Goal: Task Accomplishment & Management: Use online tool/utility

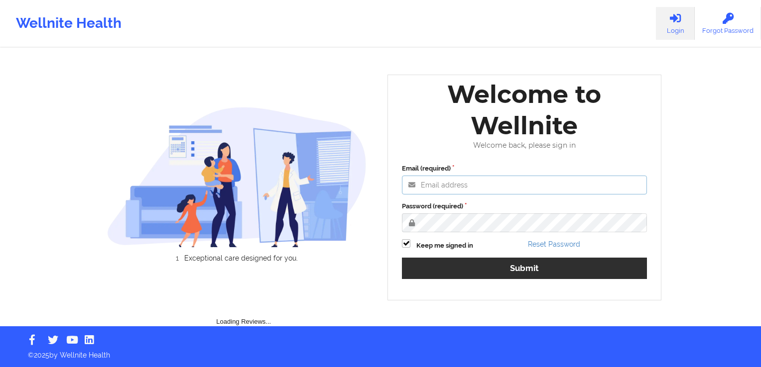
type input "[PERSON_NAME][EMAIL_ADDRESS][DOMAIN_NAME]"
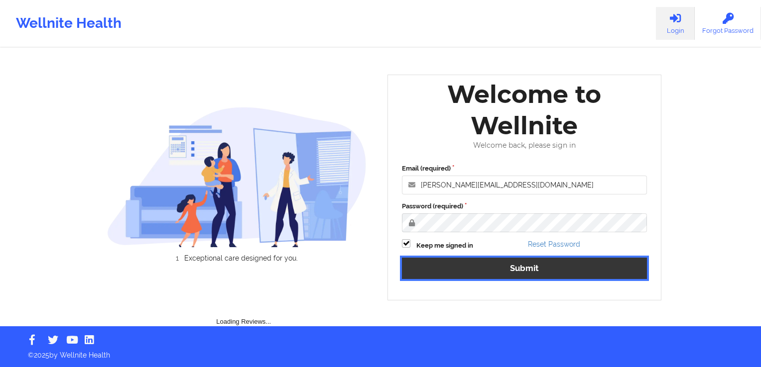
click at [536, 263] on button "Submit" at bounding box center [524, 268] width 245 height 21
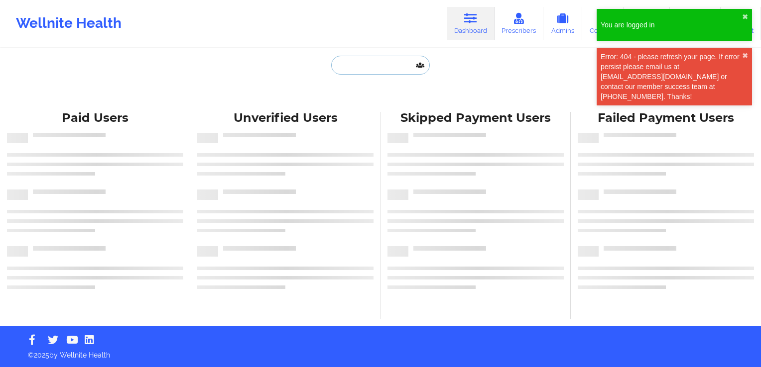
click at [373, 66] on input "text" at bounding box center [380, 65] width 99 height 19
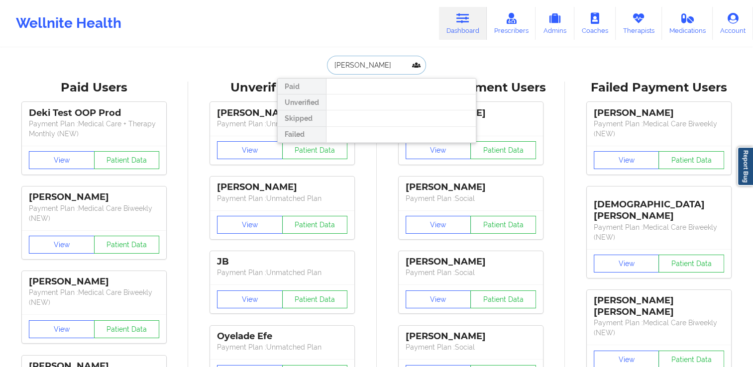
type input "[PERSON_NAME]"
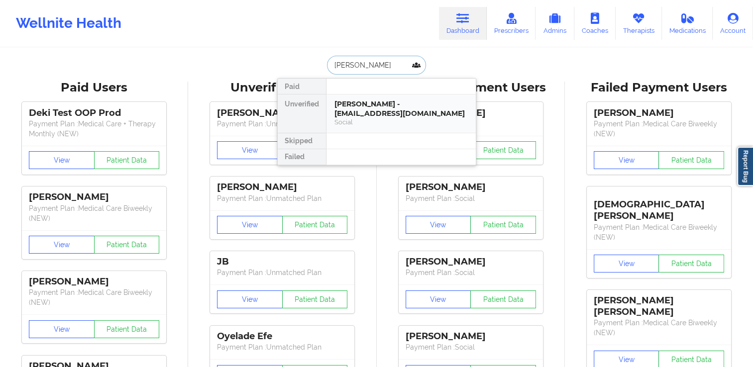
click at [371, 108] on div "[PERSON_NAME] - [EMAIL_ADDRESS][DOMAIN_NAME]" at bounding box center [401, 109] width 133 height 18
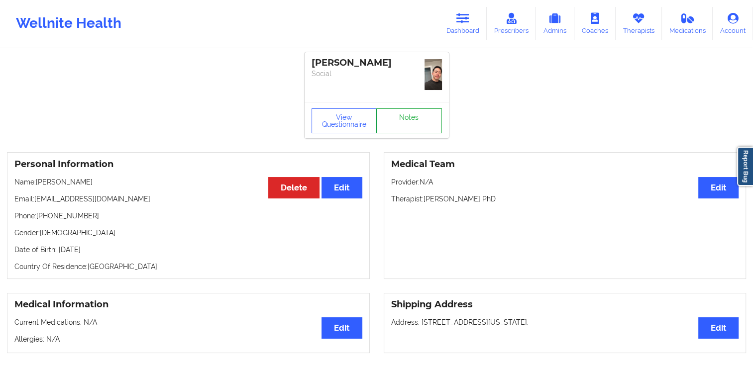
click at [411, 126] on link "Notes" at bounding box center [409, 121] width 66 height 25
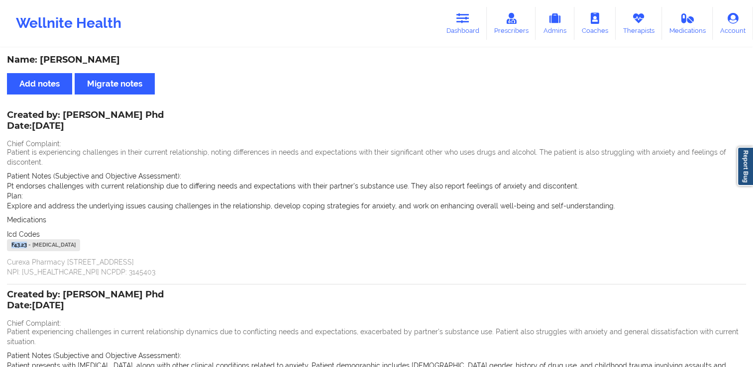
drag, startPoint x: 28, startPoint y: 245, endPoint x: 11, endPoint y: 245, distance: 16.9
click at [11, 245] on div "F43.23 - [MEDICAL_DATA]" at bounding box center [43, 245] width 73 height 12
copy div "F43.23"
click at [464, 19] on icon at bounding box center [463, 18] width 13 height 11
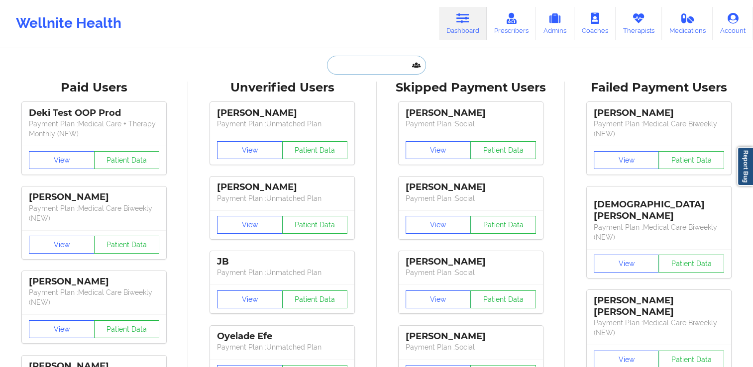
click at [392, 69] on input "text" at bounding box center [376, 65] width 99 height 19
paste input "[EMAIL_ADDRESS][DOMAIN_NAME]"
type input "[EMAIL_ADDRESS][DOMAIN_NAME]"
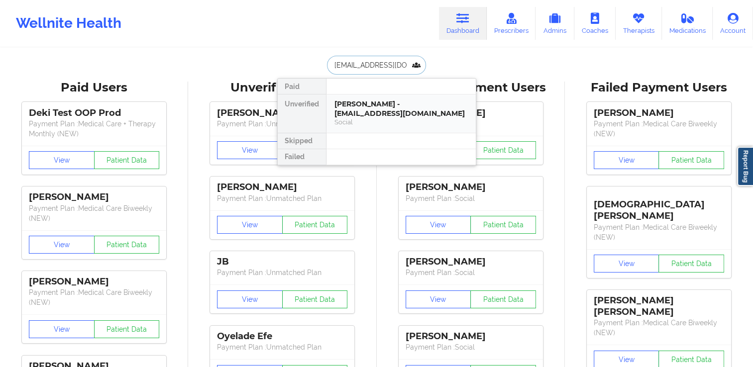
click at [369, 112] on div "[PERSON_NAME] - [EMAIL_ADDRESS][DOMAIN_NAME]" at bounding box center [401, 109] width 133 height 18
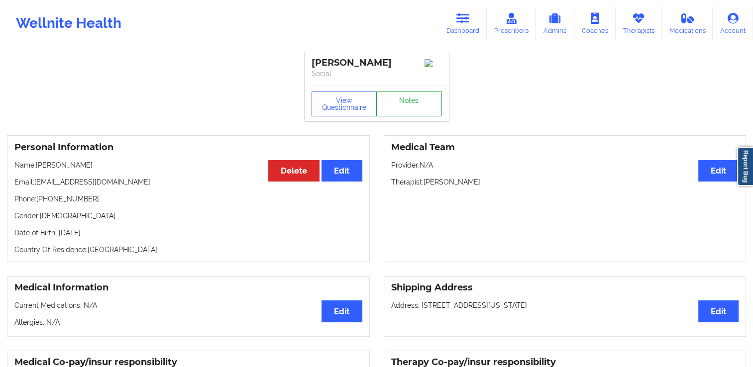
click at [415, 104] on link "Notes" at bounding box center [409, 104] width 66 height 25
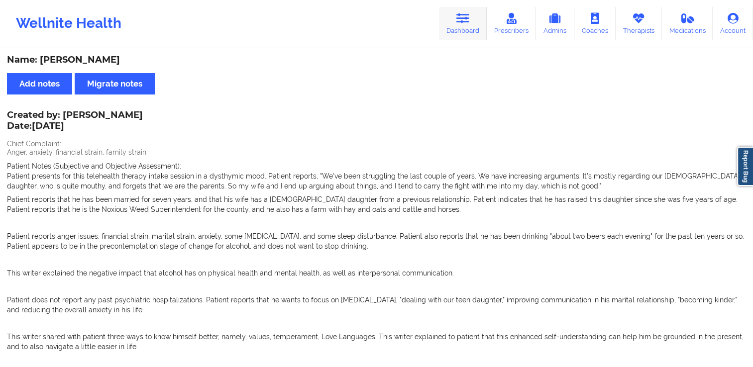
click at [473, 19] on link "Dashboard" at bounding box center [463, 23] width 48 height 33
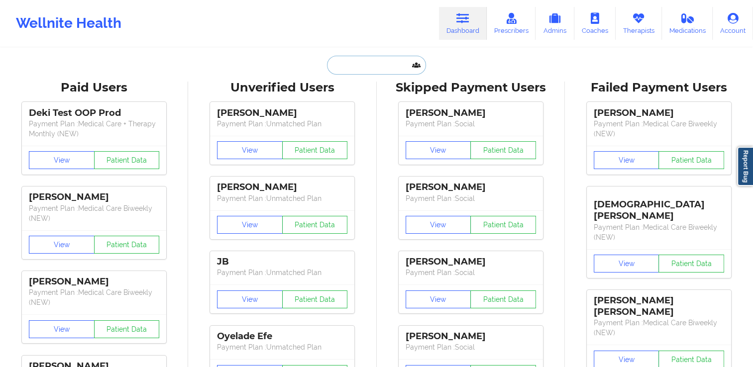
click at [388, 69] on input "text" at bounding box center [376, 65] width 99 height 19
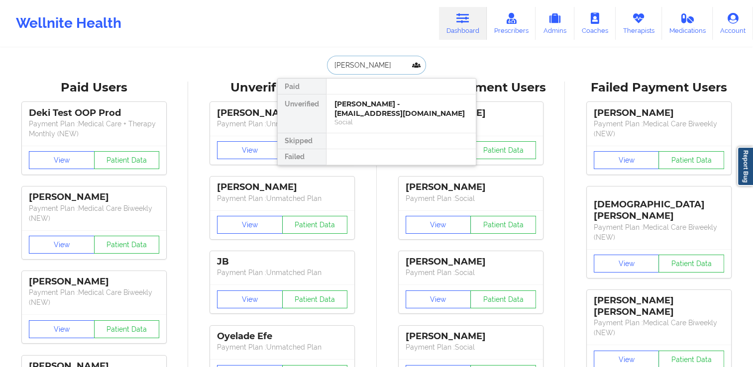
type input "[PERSON_NAME]"
click at [373, 106] on div "[PERSON_NAME] - [EMAIL_ADDRESS][DOMAIN_NAME]" at bounding box center [401, 109] width 133 height 18
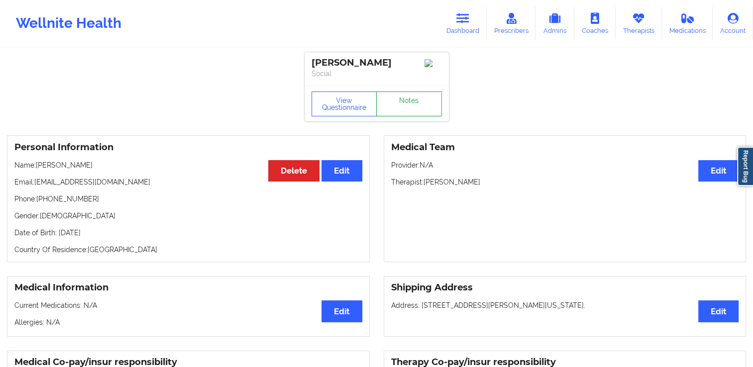
click at [401, 103] on link "Notes" at bounding box center [409, 104] width 66 height 25
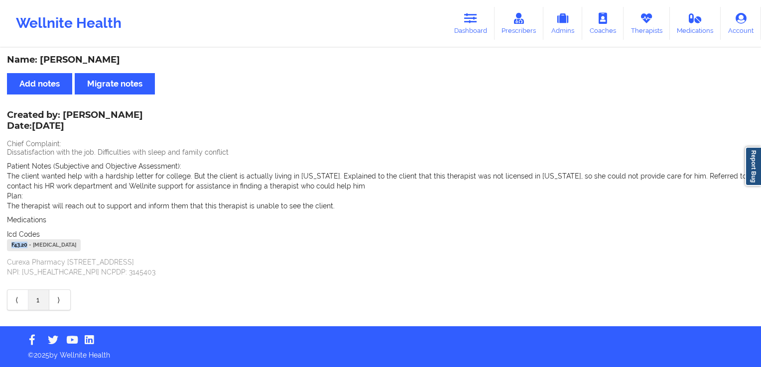
drag, startPoint x: 28, startPoint y: 244, endPoint x: 6, endPoint y: 239, distance: 22.5
click at [6, 239] on div "Name: [PERSON_NAME] Add notes Migrate notes Created by: [PERSON_NAME] Date: [DA…" at bounding box center [380, 188] width 761 height 278
copy div "F43.20"
drag, startPoint x: 226, startPoint y: 150, endPoint x: 4, endPoint y: 155, distance: 221.6
click at [4, 155] on div "Name: [PERSON_NAME] Add notes Migrate notes Created by: [PERSON_NAME] Date: [DA…" at bounding box center [380, 188] width 761 height 278
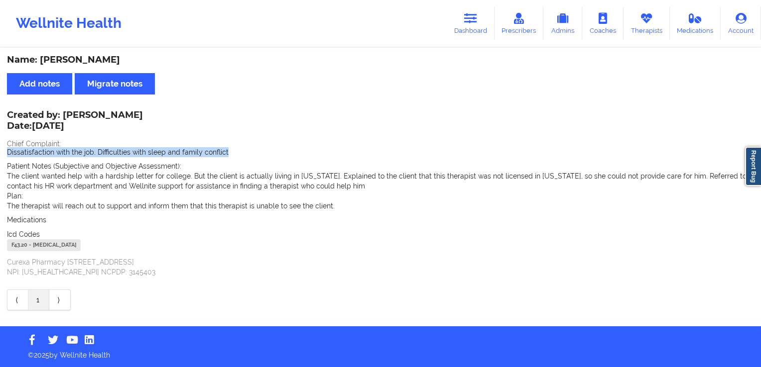
copy p "Dissatisfaction with the job. Difficulties with sleep and family conflict"
click at [88, 31] on div "Wellnite Health" at bounding box center [68, 23] width 137 height 40
